Goal: Information Seeking & Learning: Learn about a topic

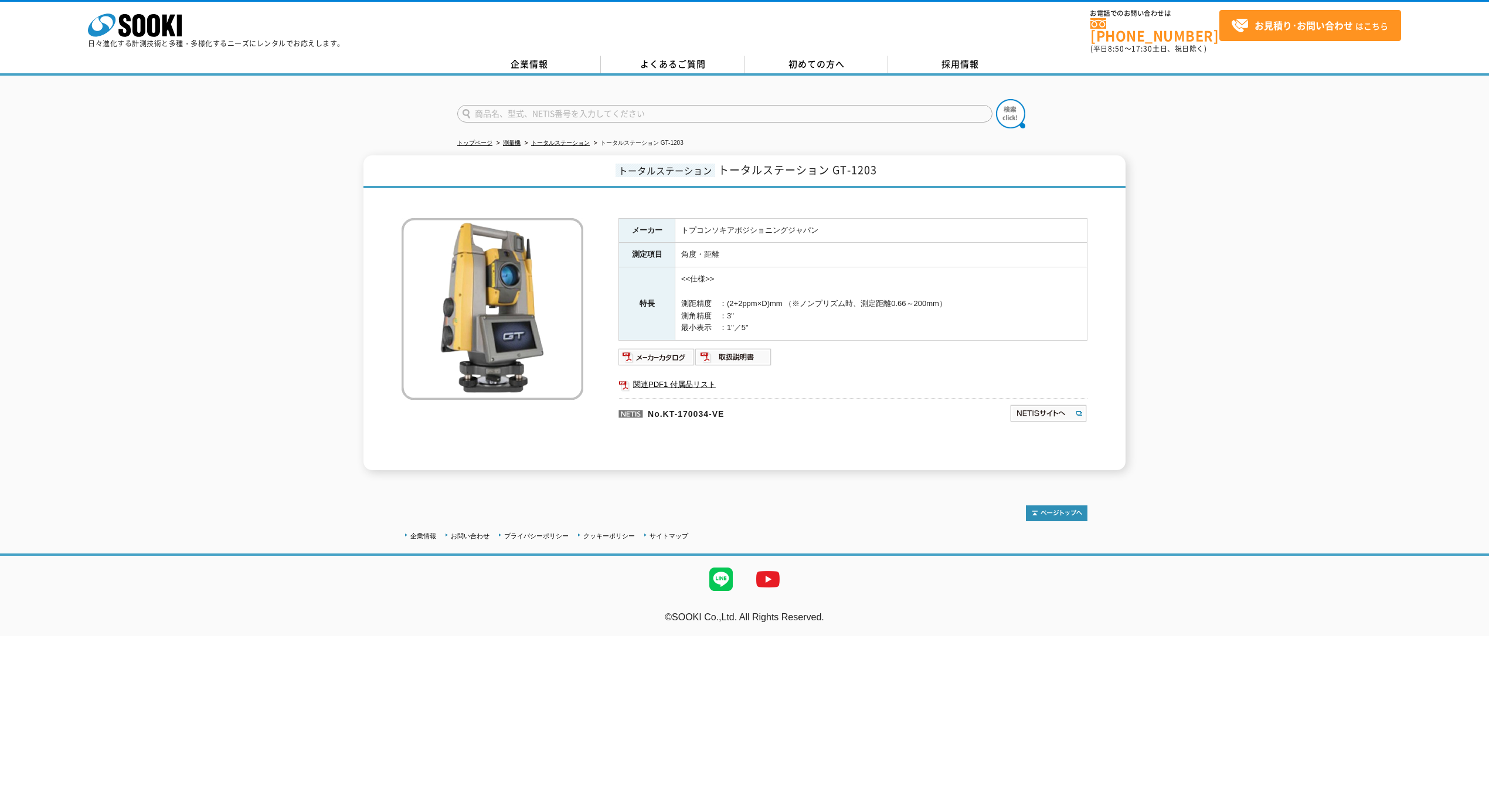
drag, startPoint x: 682, startPoint y: 311, endPoint x: 779, endPoint y: 314, distance: 97.0
click at [779, 314] on td "<<仕様>> 測距精度　：(2+2ppm×D)mm （※ノンプリズム時、測定距離0.66～200mm） 測角精度　：3" 最小表示　：1"／5"" at bounding box center [881, 304] width 412 height 74
drag, startPoint x: 770, startPoint y: 327, endPoint x: 660, endPoint y: 286, distance: 117.4
click at [660, 286] on tr "特長 <<仕様>> 測距精度　：(2+2ppm×D)mm （※ノンプリズム時、測定距離0.66～200mm） 測角精度　：3" 最小表示　：1"／5"" at bounding box center [853, 304] width 468 height 74
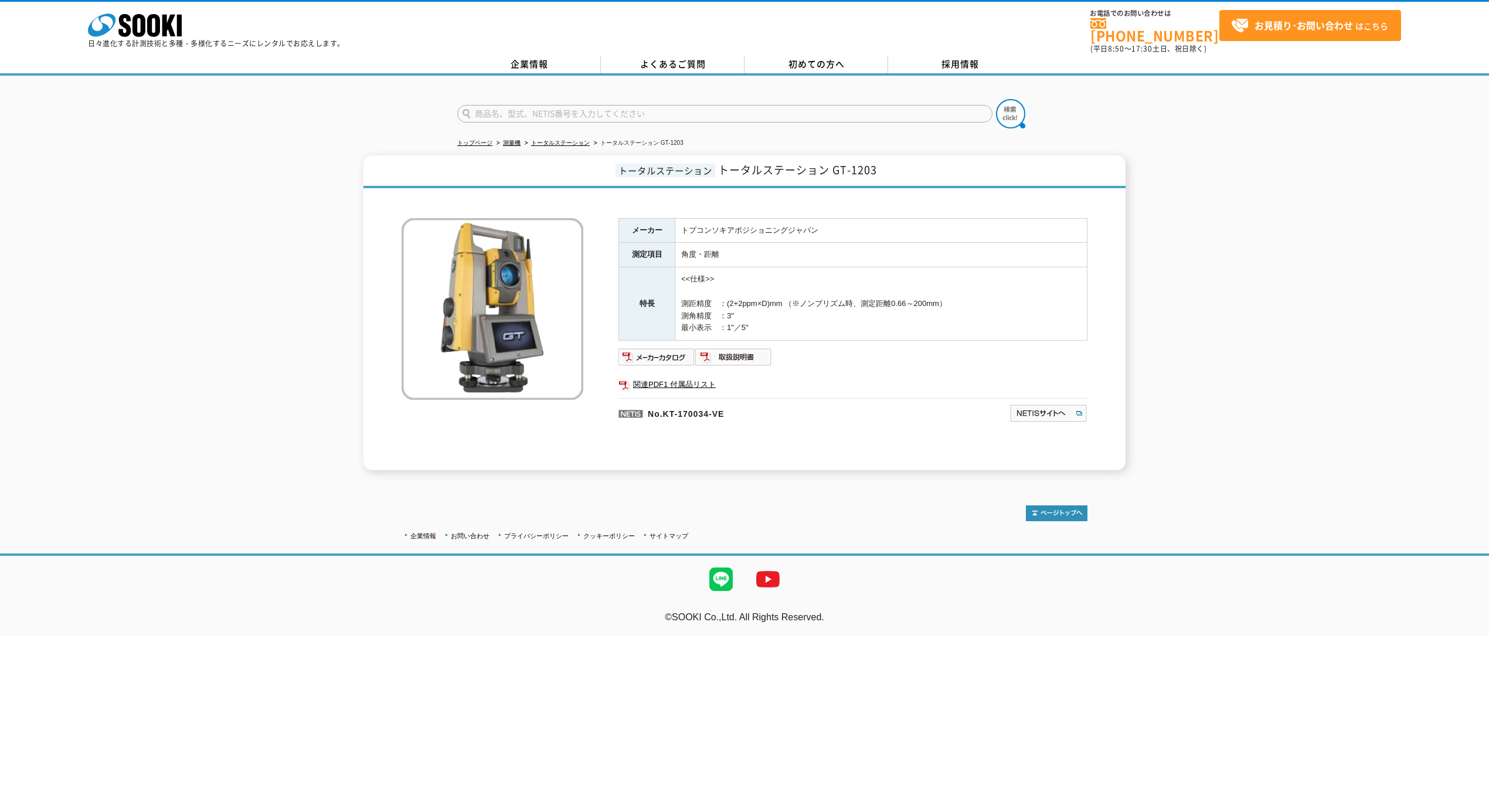
click at [804, 288] on td "<<仕様>> 測距精度　：(2+2ppm×D)mm （※ノンプリズム時、測定距離0.66～200mm） 測角精度　：3" 最小表示　：1"／5"" at bounding box center [881, 304] width 412 height 74
click at [656, 348] on img at bounding box center [657, 357] width 77 height 19
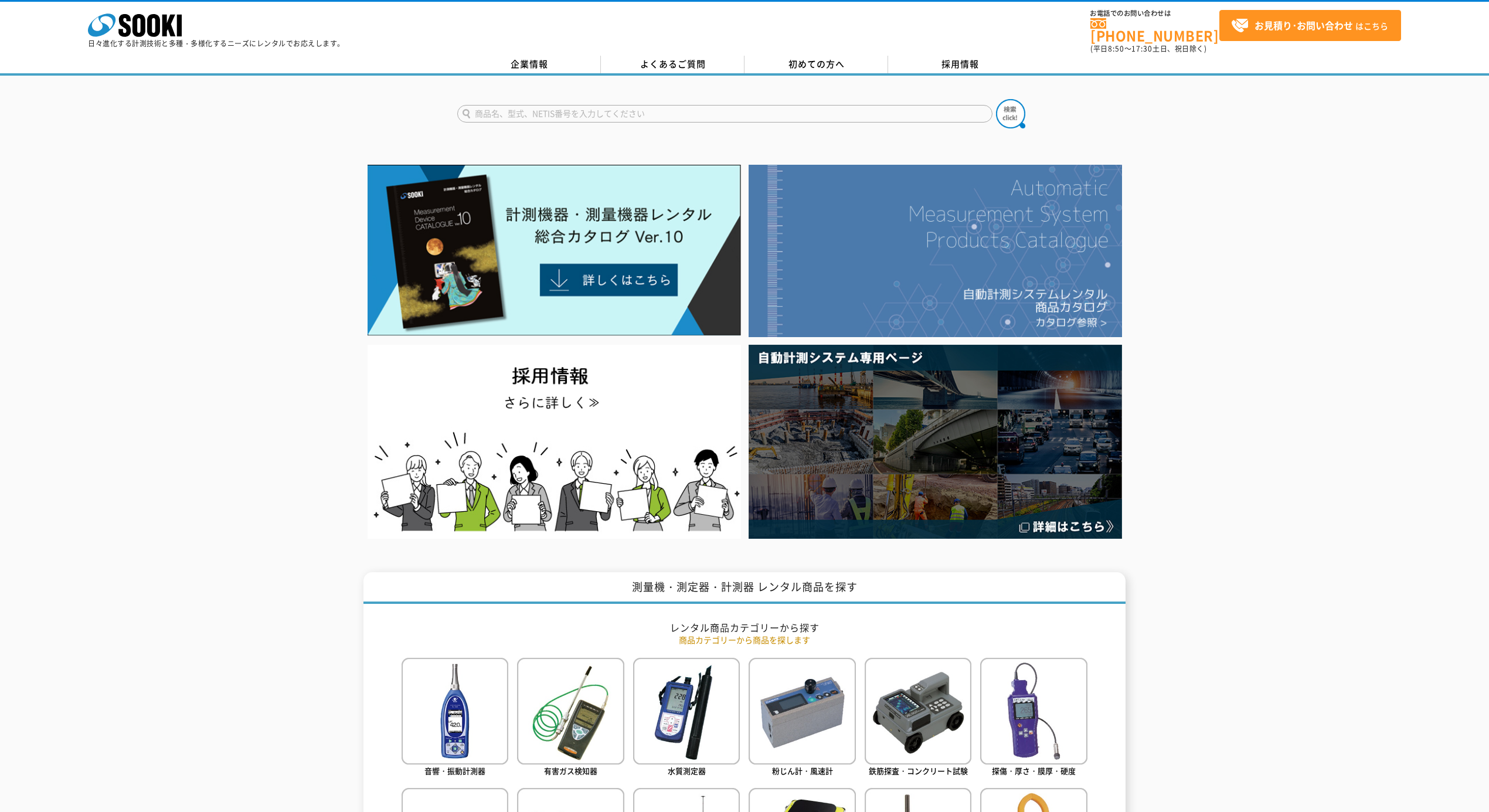
click at [1059, 258] on img at bounding box center [935, 251] width 374 height 172
